Goal: Transaction & Acquisition: Subscribe to service/newsletter

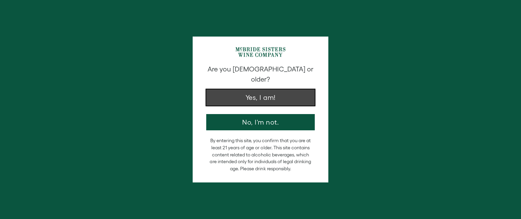
click at [239, 90] on button "Yes, I am!" at bounding box center [260, 98] width 108 height 16
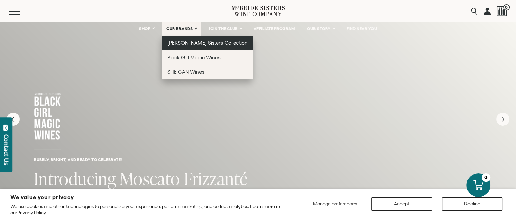
click at [194, 38] on link "[PERSON_NAME] Sisters Collection" at bounding box center [207, 43] width 91 height 15
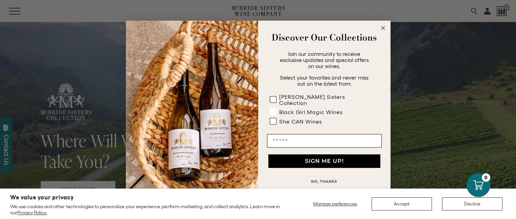
click at [272, 109] on rect "POPUP Form" at bounding box center [273, 112] width 6 height 6
click at [287, 138] on input "Email" at bounding box center [324, 141] width 115 height 14
type input "**********"
click at [314, 159] on button "SIGN ME UP!" at bounding box center [324, 162] width 112 height 14
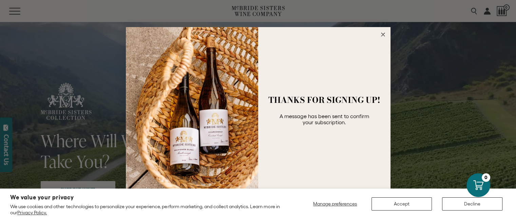
click at [382, 33] on circle "Close dialog" at bounding box center [383, 35] width 8 height 8
